Goal: Task Accomplishment & Management: Manage account settings

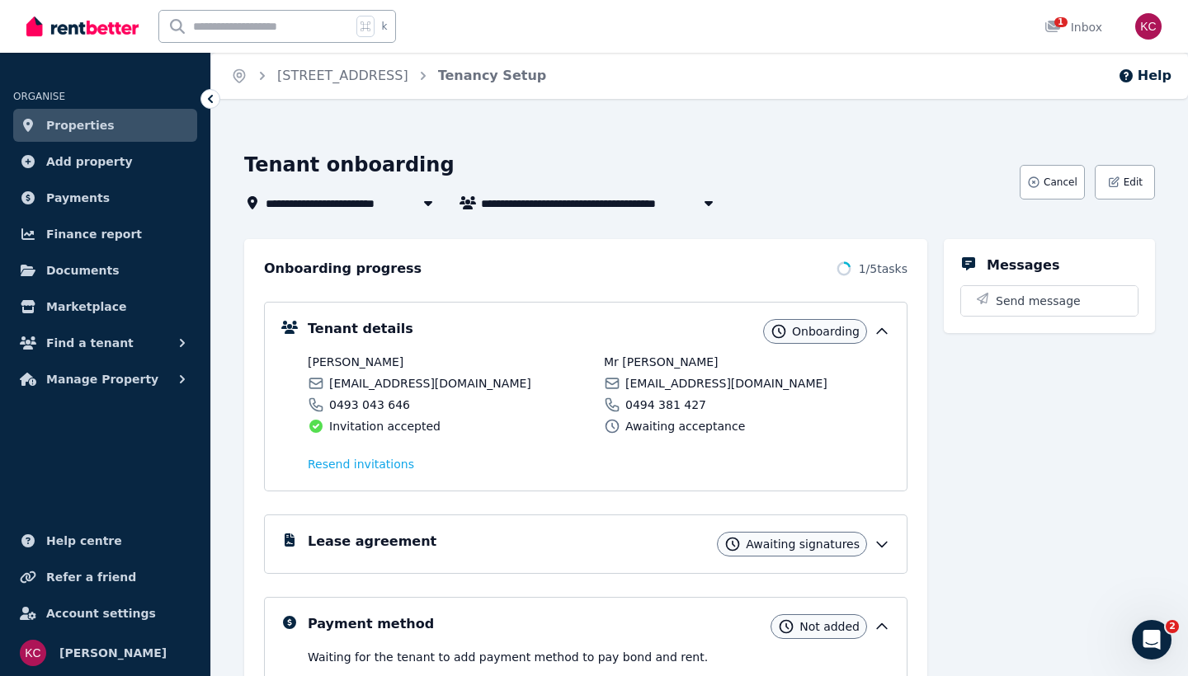
click at [67, 119] on span "Properties" at bounding box center [80, 125] width 68 height 20
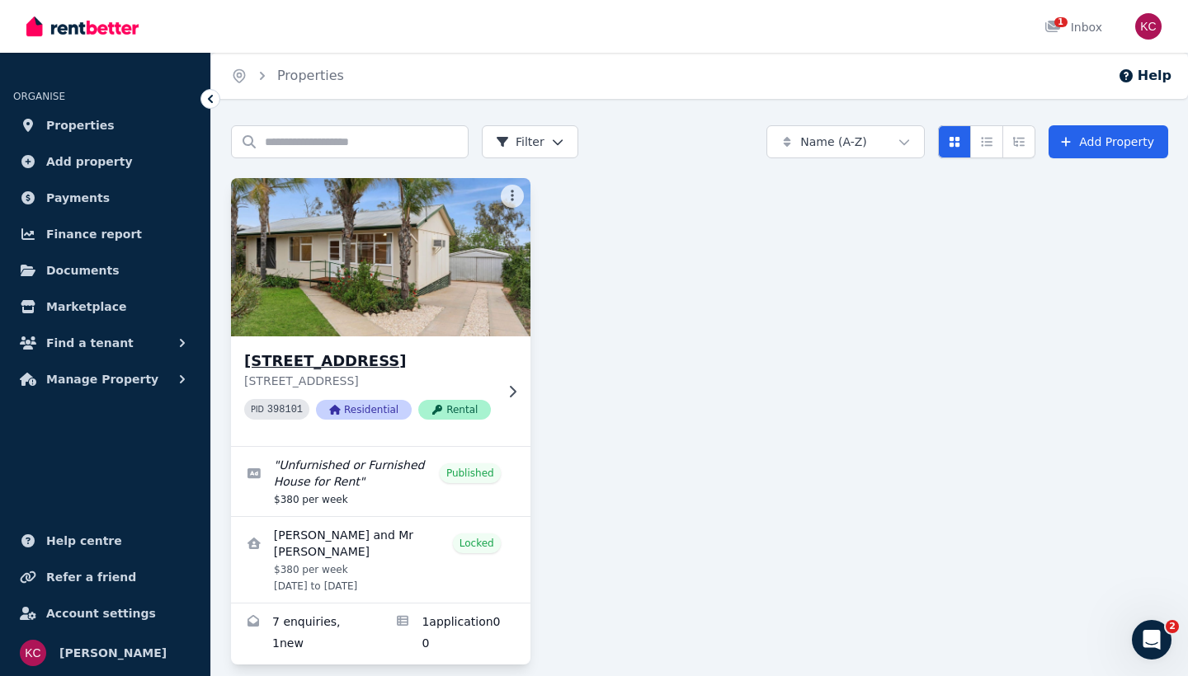
click at [514, 383] on div "[STREET_ADDRESS] [STREET_ADDRESS] PID 398101 Residential Rental" at bounding box center [380, 392] width 299 height 110
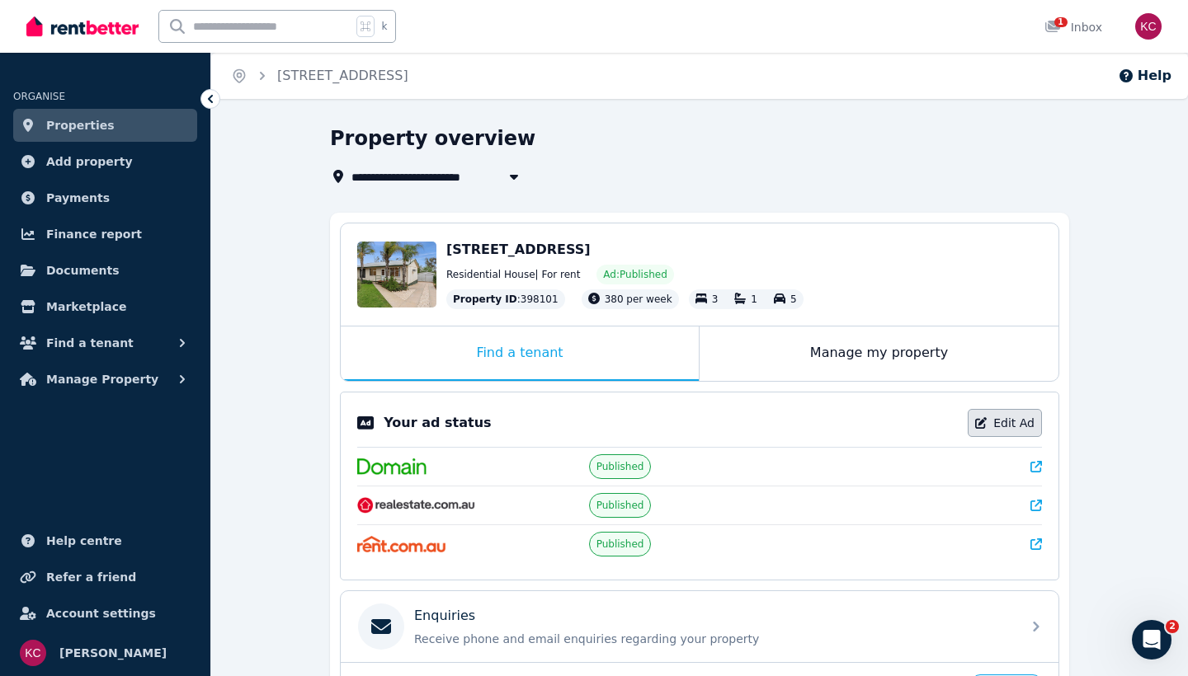
click at [1003, 422] on link "Edit Ad" at bounding box center [1004, 423] width 74 height 28
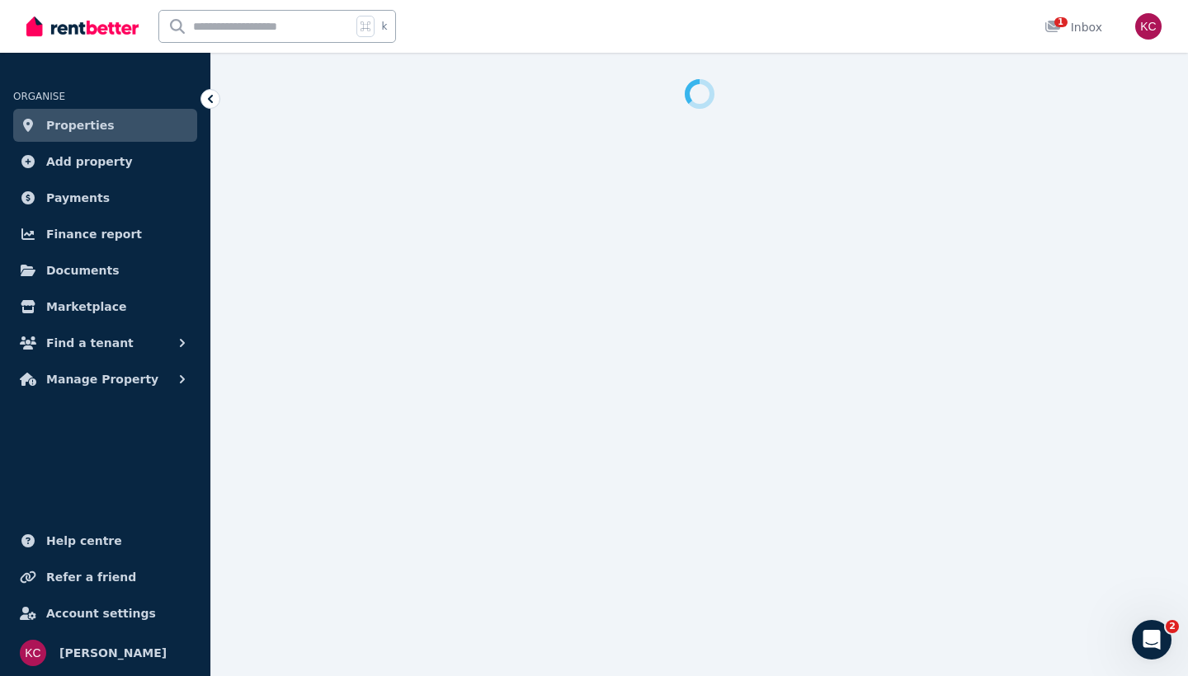
select select "**********"
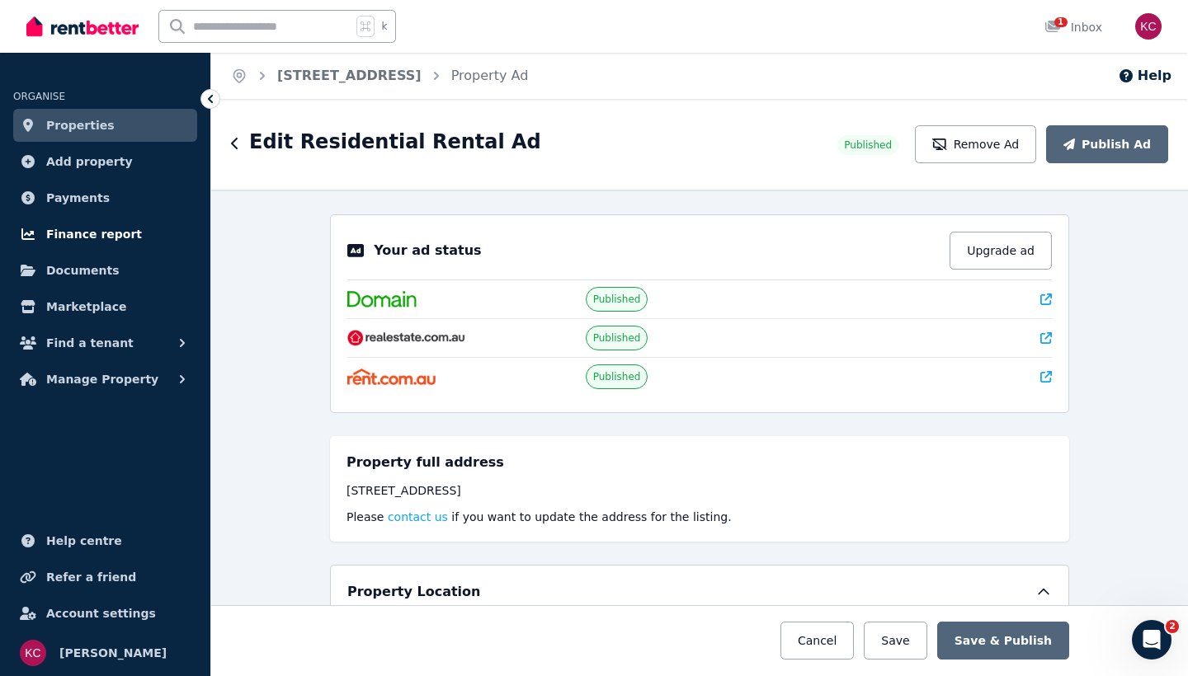
click at [82, 226] on span "Finance report" at bounding box center [94, 234] width 96 height 20
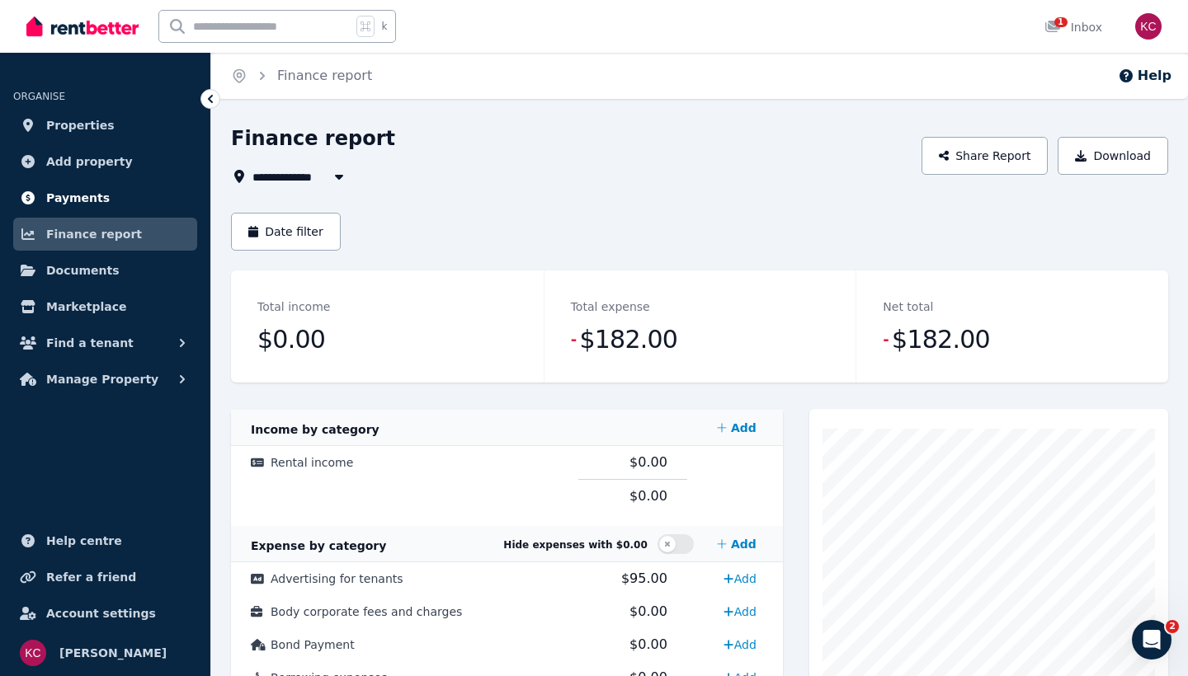
click at [89, 191] on span "Payments" at bounding box center [78, 198] width 64 height 20
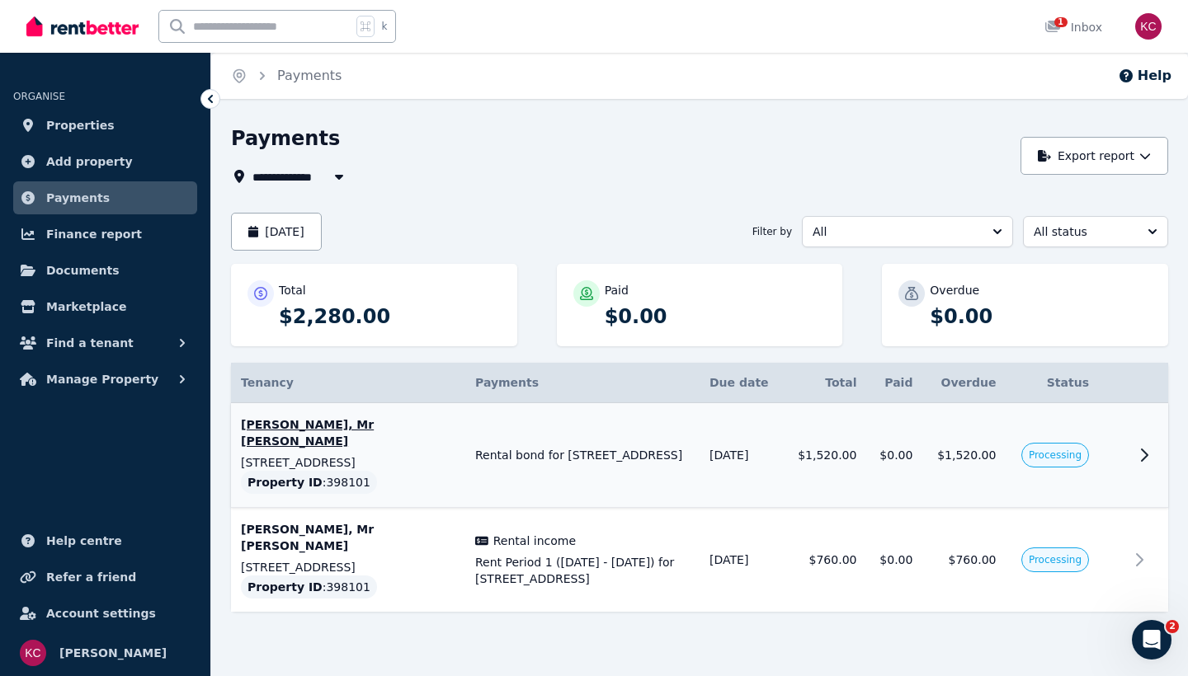
click at [1142, 445] on icon at bounding box center [1144, 455] width 20 height 20
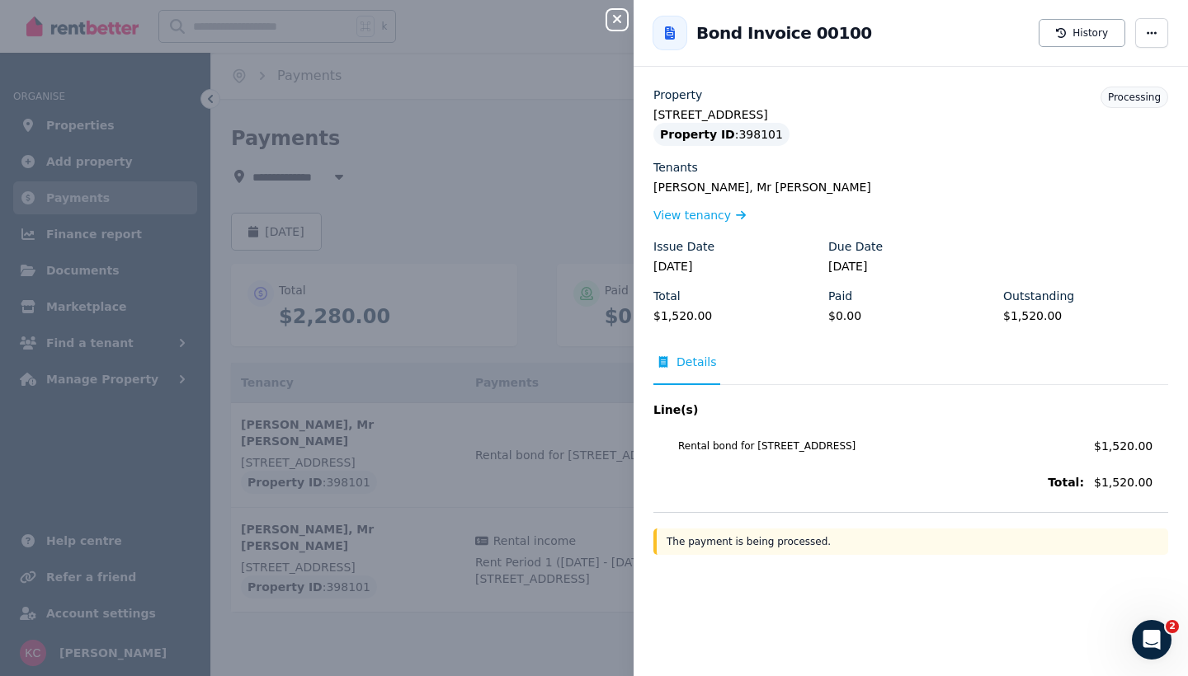
click at [567, 173] on div "Close panel Back to Bond Invoice 00100 History Property [STREET_ADDRESS] Proper…" at bounding box center [594, 338] width 1188 height 676
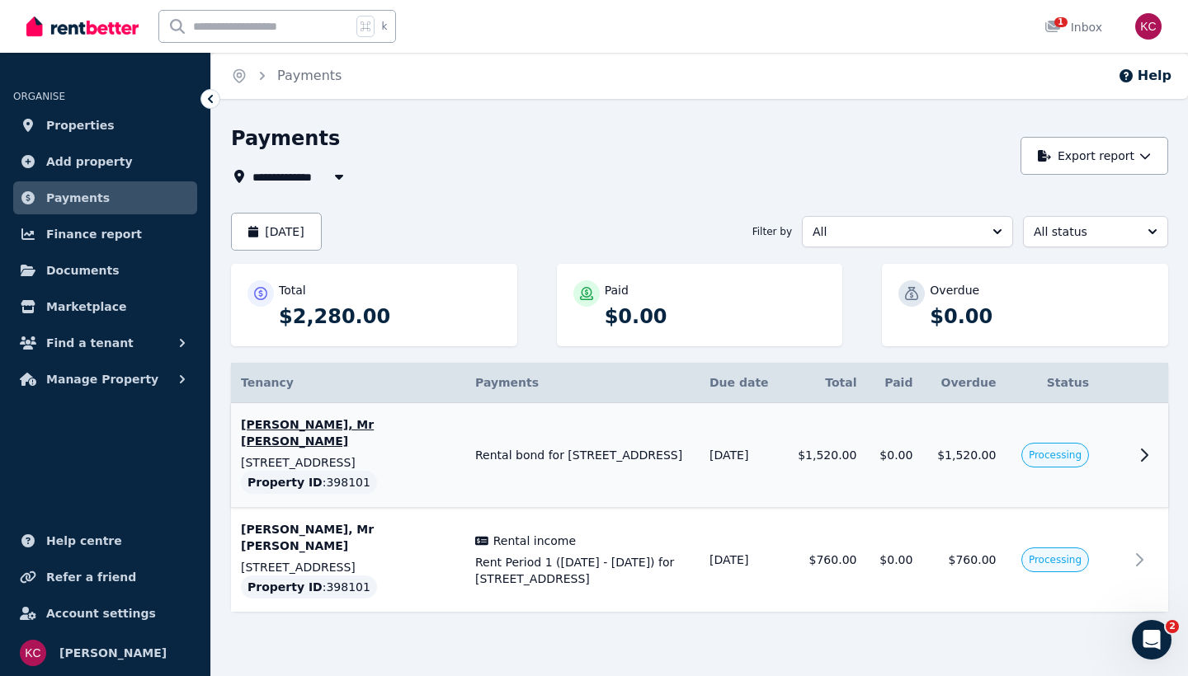
click at [1145, 445] on icon at bounding box center [1144, 455] width 20 height 20
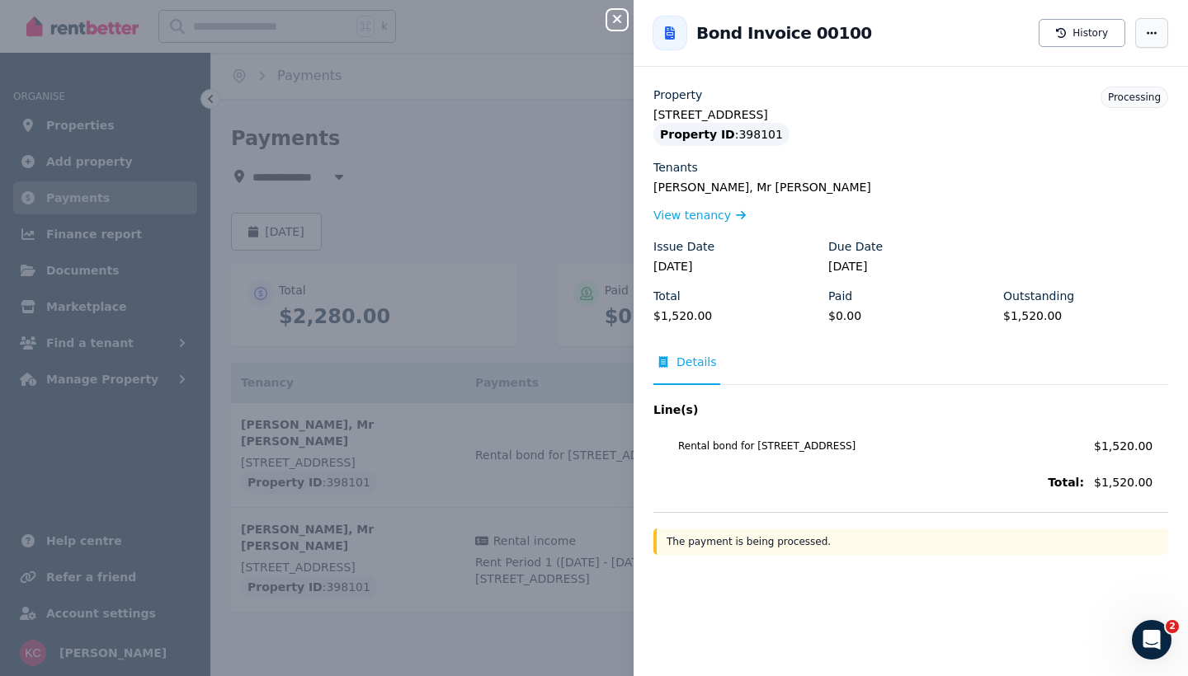
click at [1163, 23] on span "button" at bounding box center [1151, 33] width 33 height 30
click at [1028, 161] on div "Tenants" at bounding box center [910, 167] width 515 height 16
click at [609, 15] on icon "button" at bounding box center [617, 18] width 20 height 13
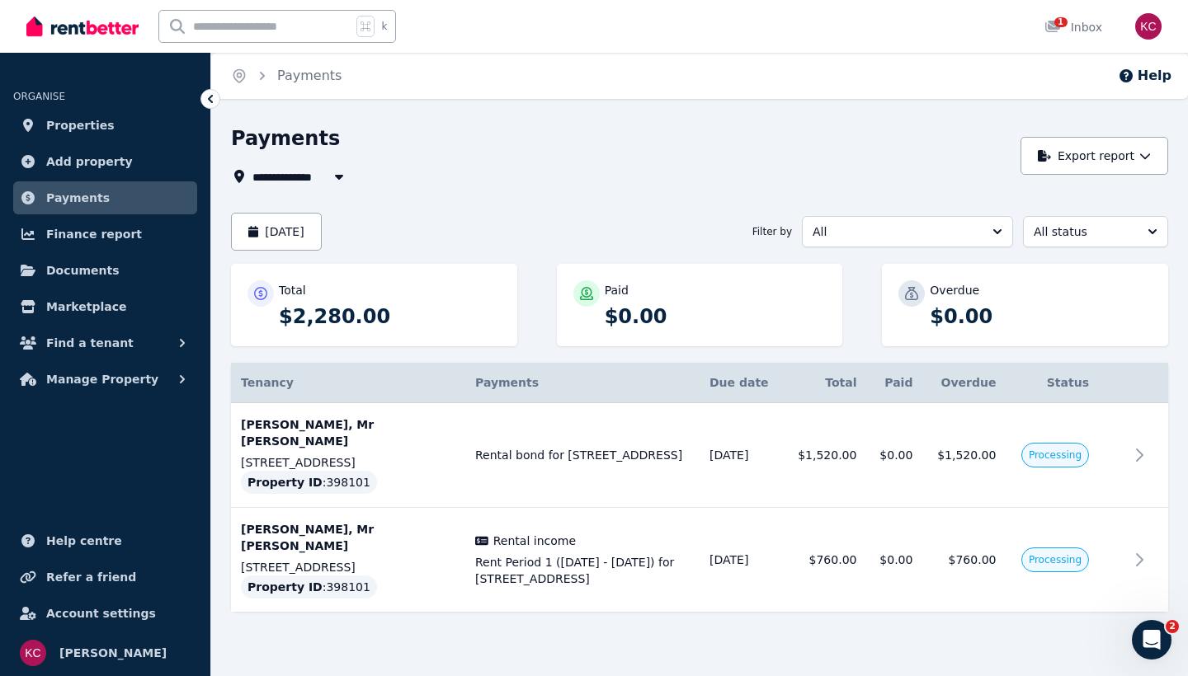
click at [121, 188] on link "Payments" at bounding box center [105, 197] width 184 height 33
click at [86, 117] on span "Properties" at bounding box center [80, 125] width 68 height 20
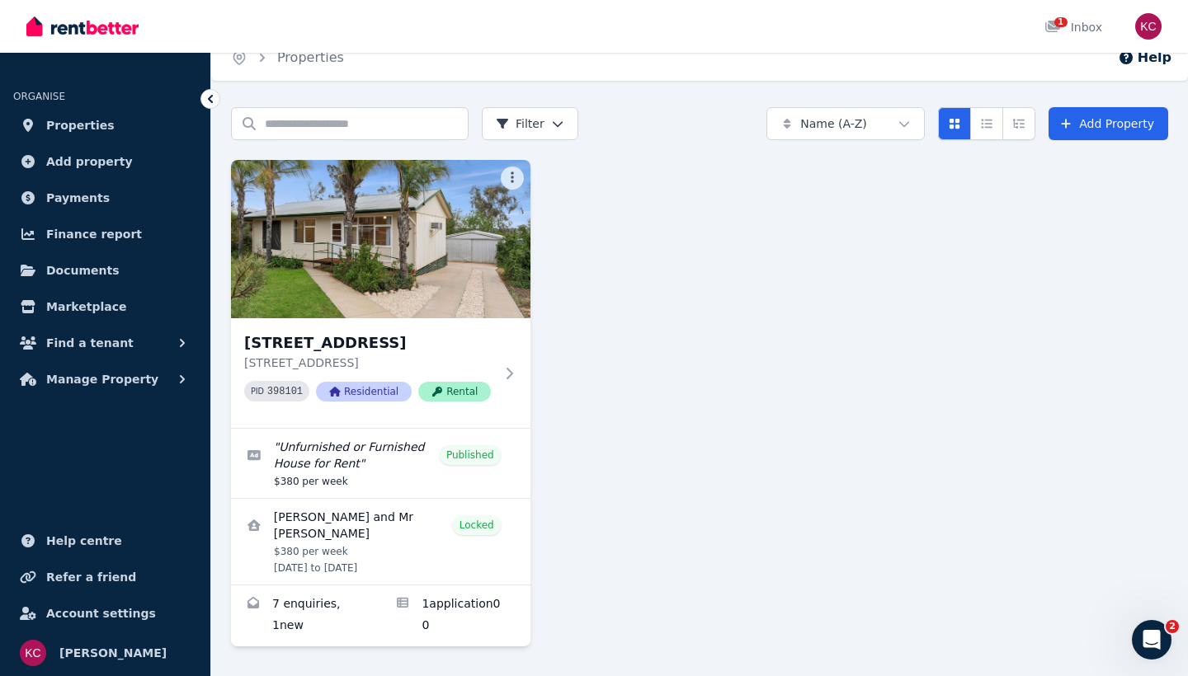
scroll to position [18, 0]
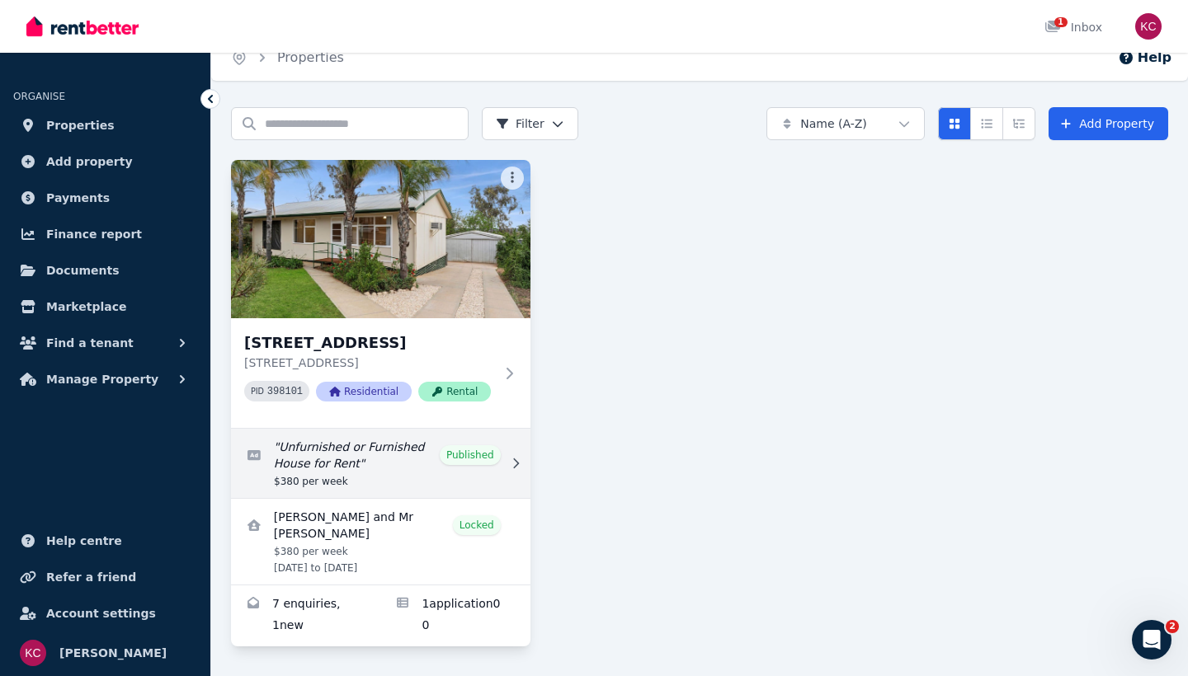
click at [340, 451] on link "Edit listing: Unfurnished or Furnished House for Rent" at bounding box center [380, 463] width 299 height 69
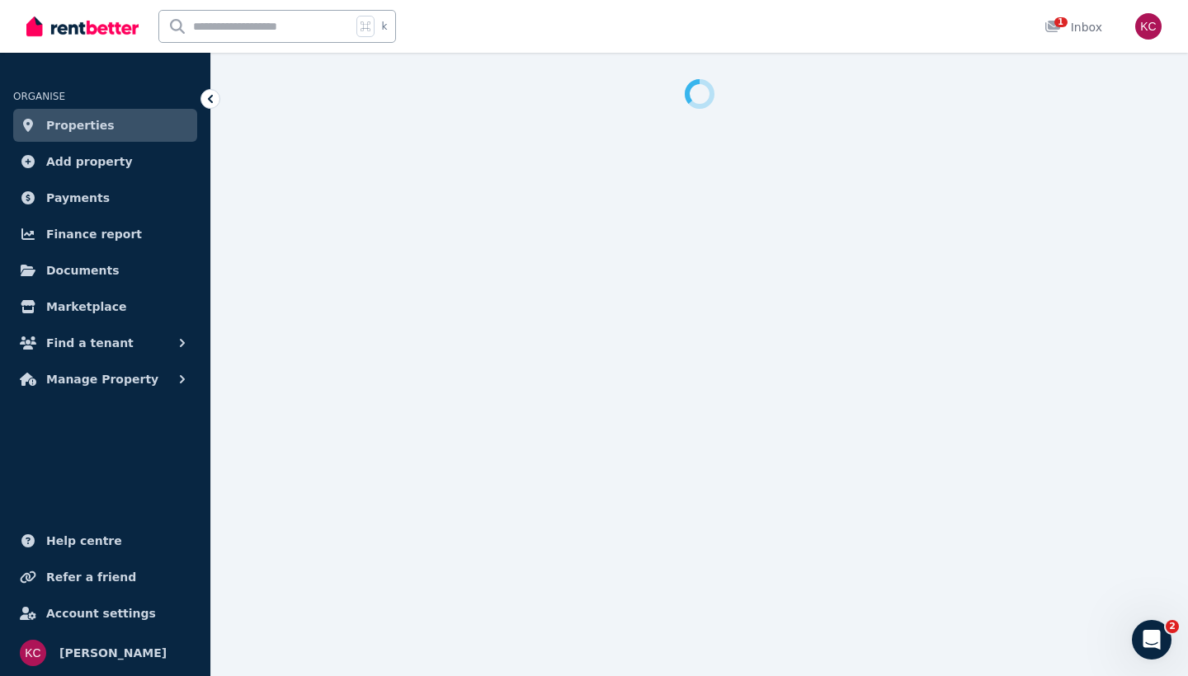
select select "**********"
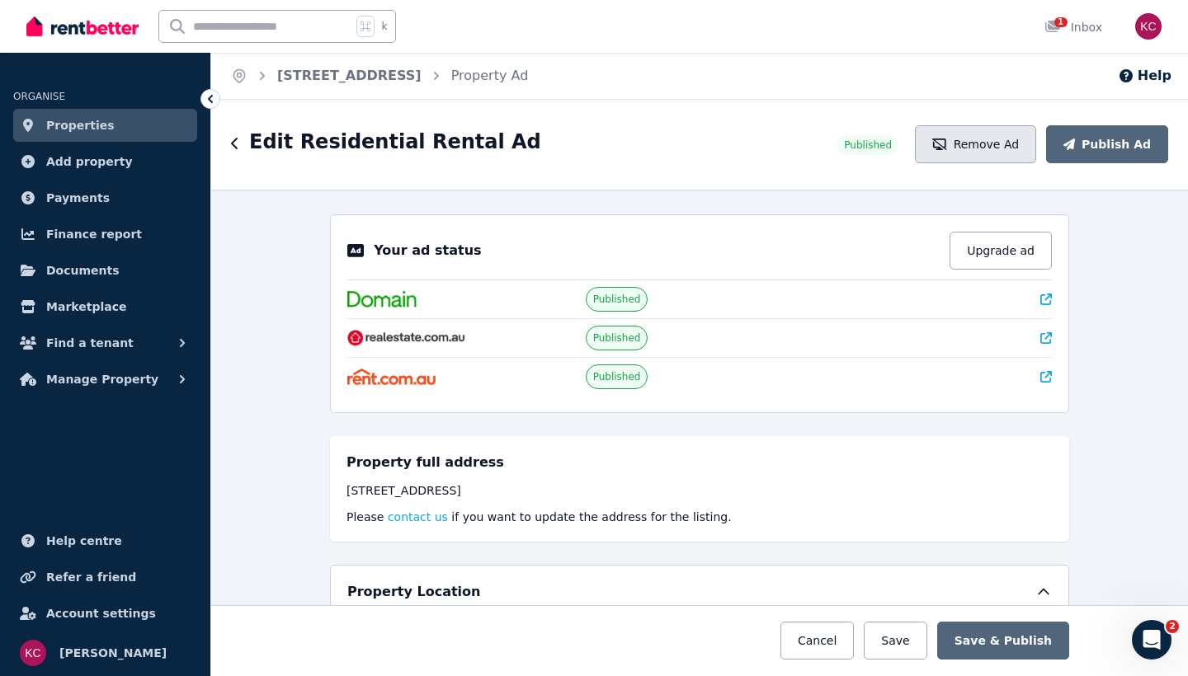
click at [1000, 142] on button "Remove Ad" at bounding box center [975, 144] width 121 height 38
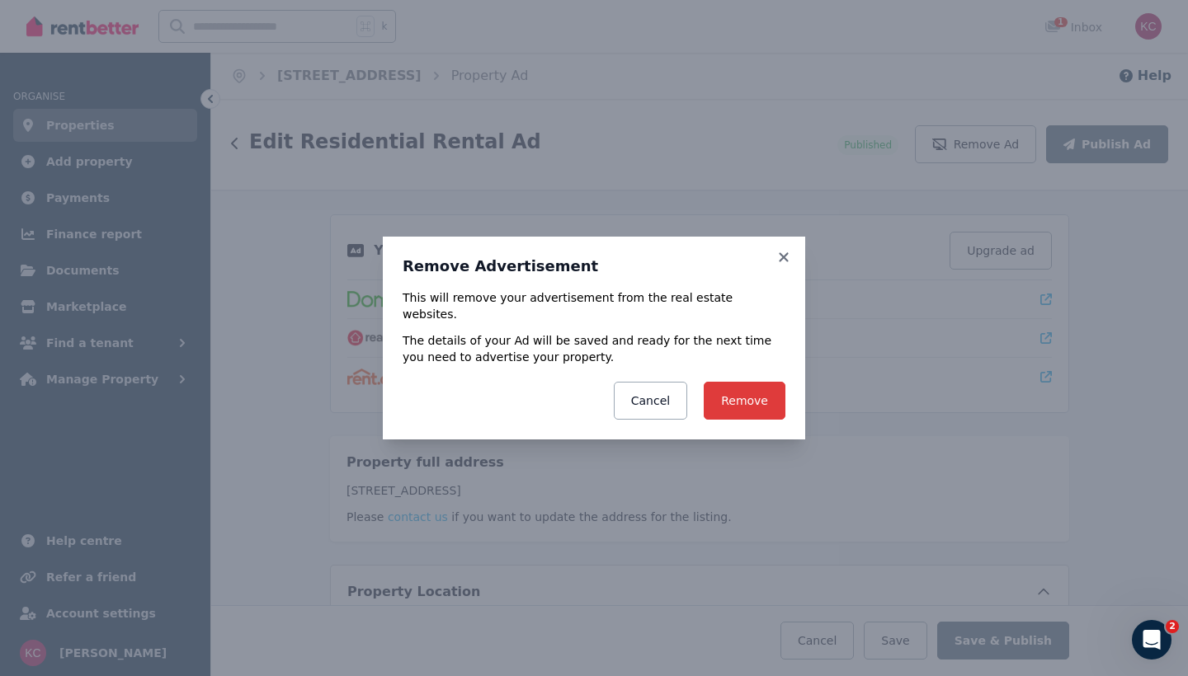
click at [765, 388] on button "Remove" at bounding box center [745, 401] width 82 height 38
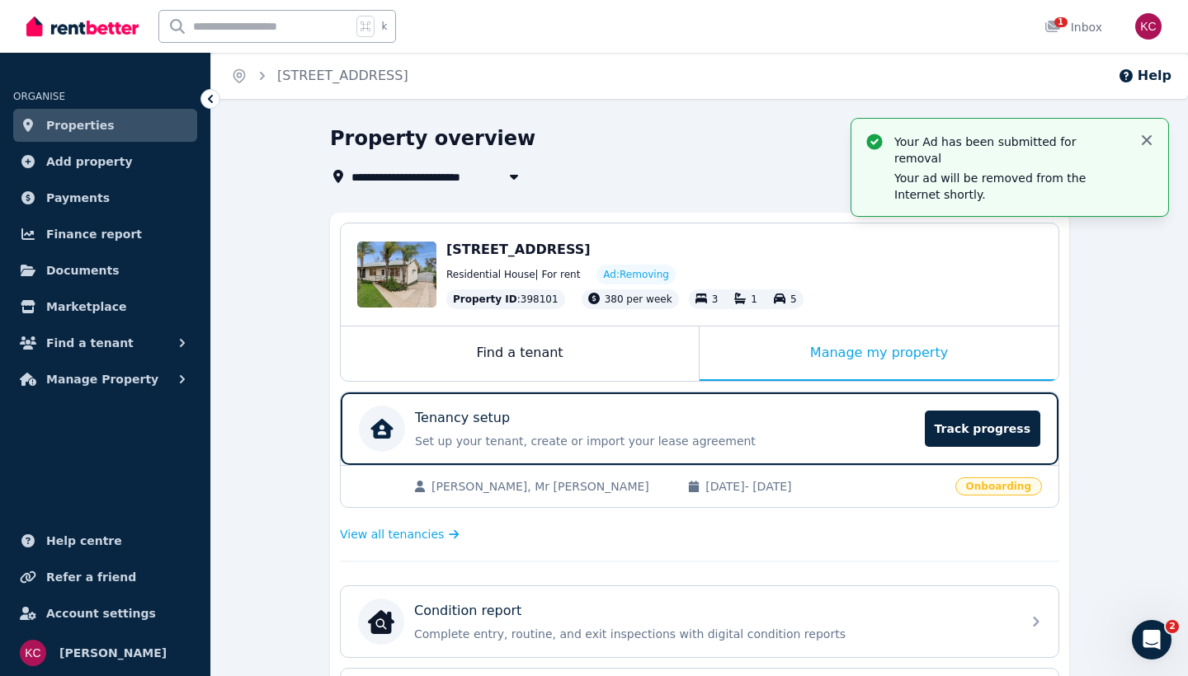
click at [1151, 133] on icon "button" at bounding box center [1146, 140] width 16 height 16
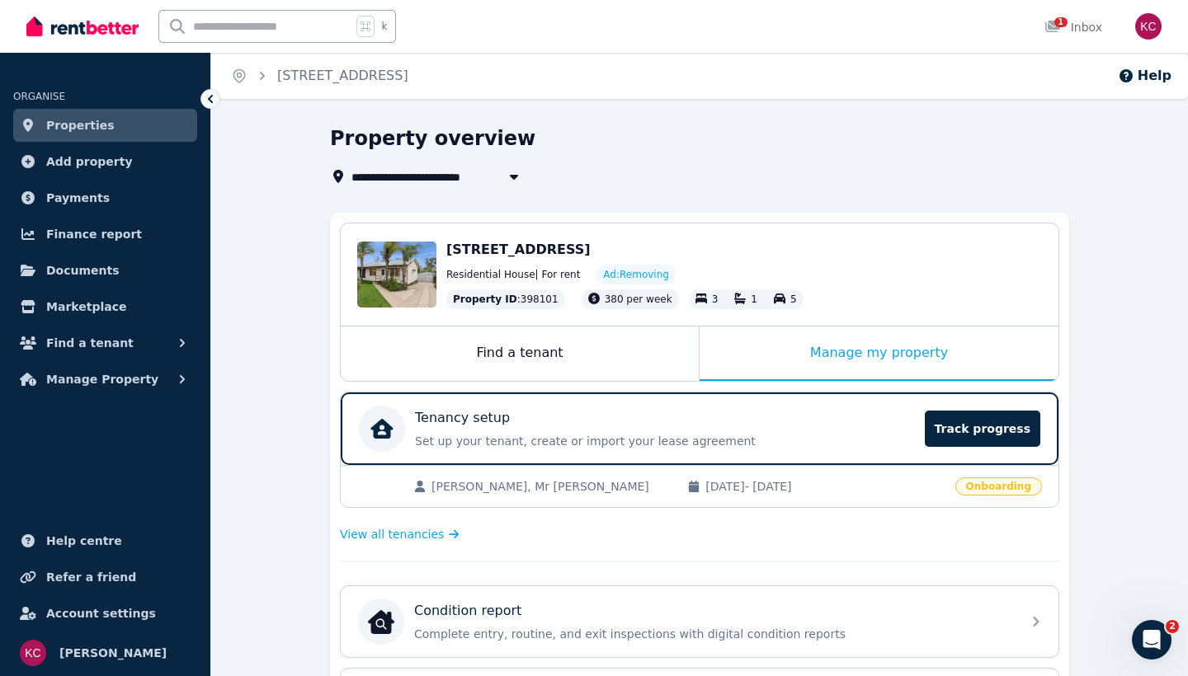
click at [101, 125] on span "Properties" at bounding box center [80, 125] width 68 height 20
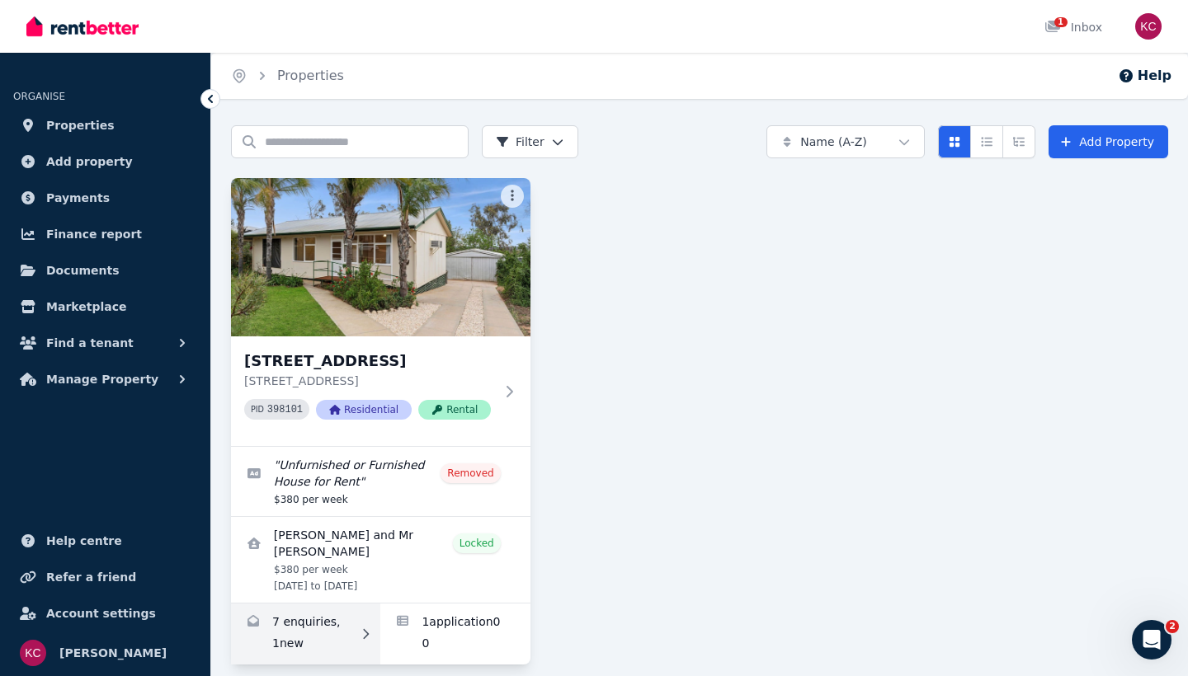
click at [314, 611] on link "Enquiries for 14 Hayward Terrace, Loxton" at bounding box center [305, 634] width 149 height 61
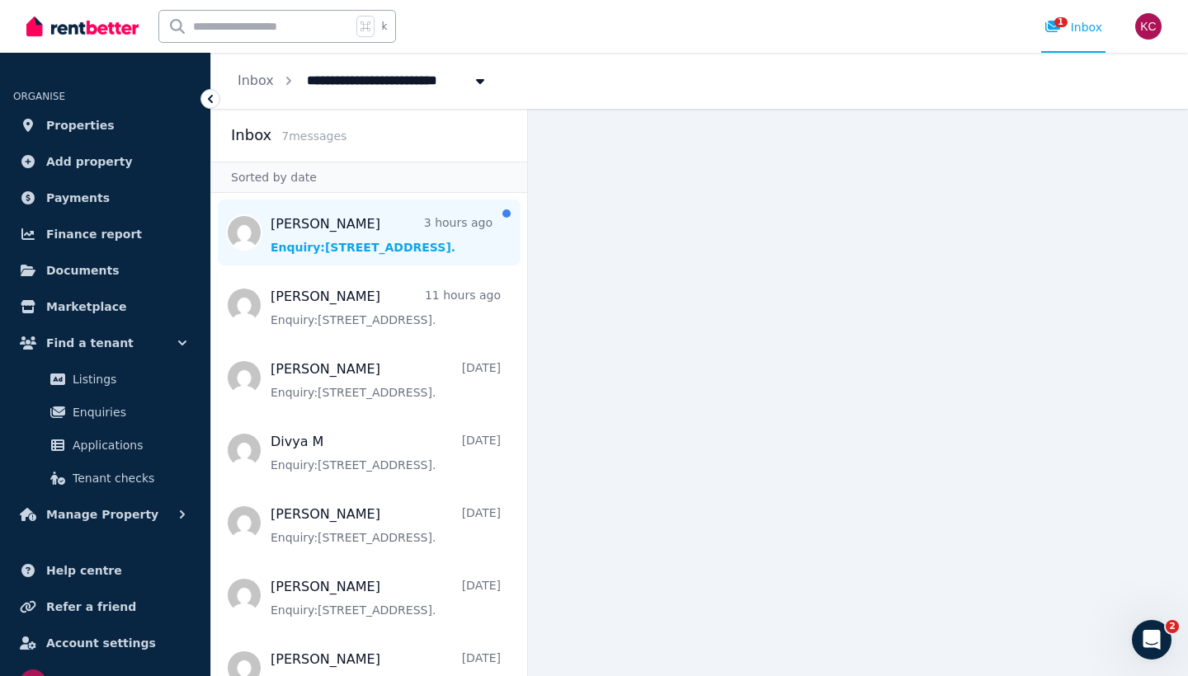
click at [401, 238] on span "Message list" at bounding box center [369, 233] width 316 height 66
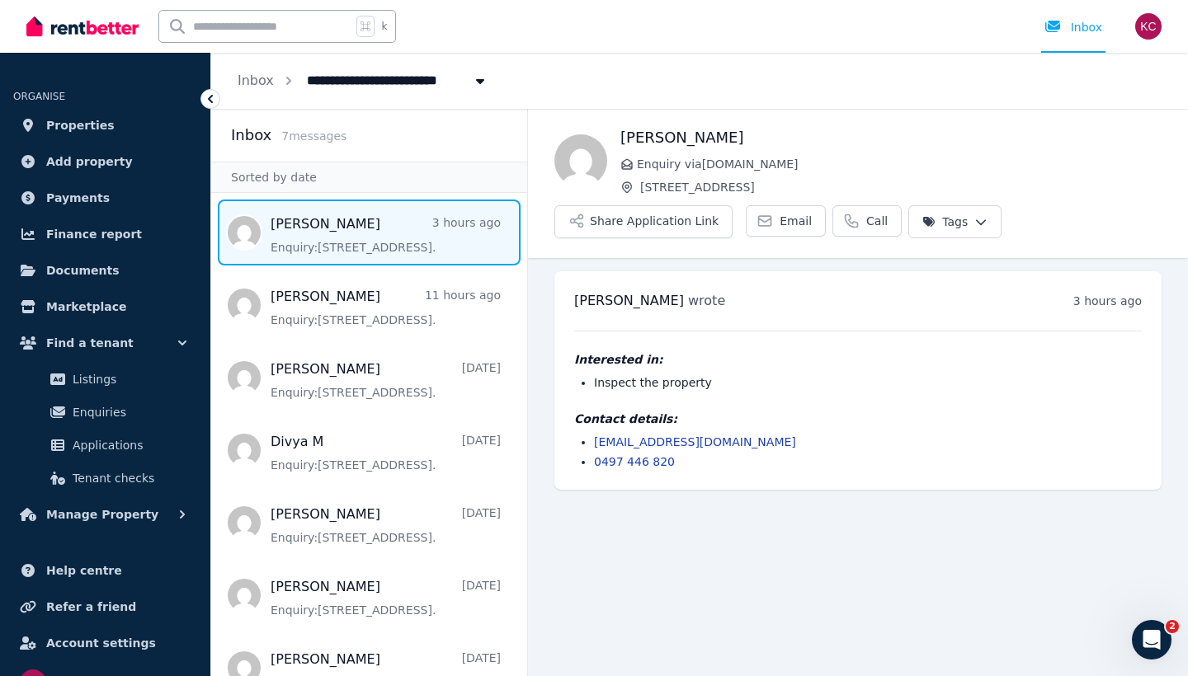
click at [848, 35] on div "k Inbox" at bounding box center [565, 26] width 1079 height 53
